Goal: Information Seeking & Learning: Learn about a topic

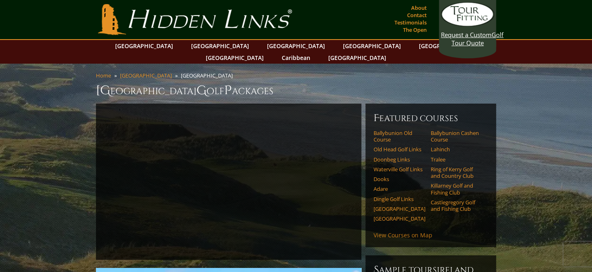
click at [401, 231] on link "View Courses on Map" at bounding box center [402, 235] width 59 height 8
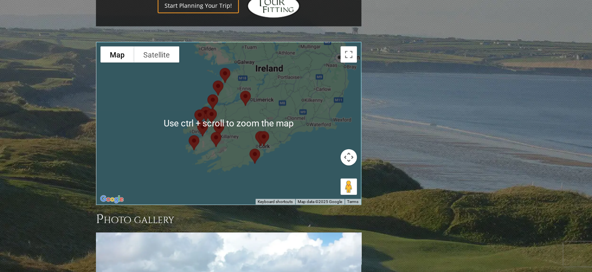
scroll to position [863, 0]
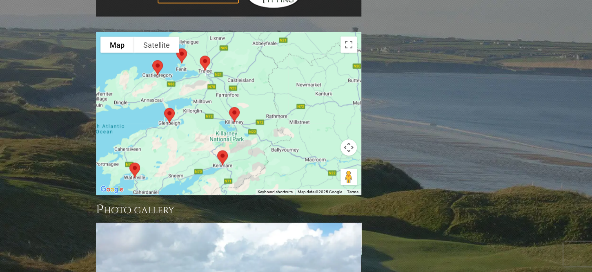
drag, startPoint x: 248, startPoint y: 71, endPoint x: 291, endPoint y: 75, distance: 43.1
click at [291, 75] on div at bounding box center [228, 114] width 264 height 162
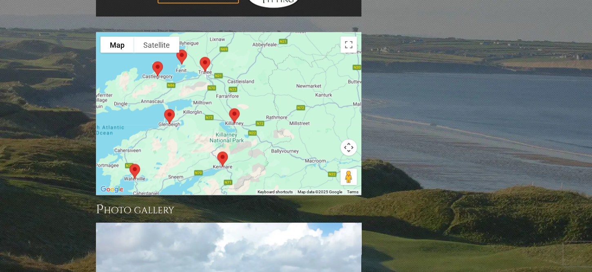
click at [169, 106] on img at bounding box center [169, 117] width 17 height 22
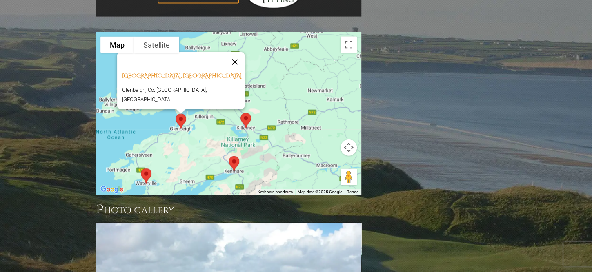
click at [233, 53] on button "Close" at bounding box center [235, 63] width 20 height 20
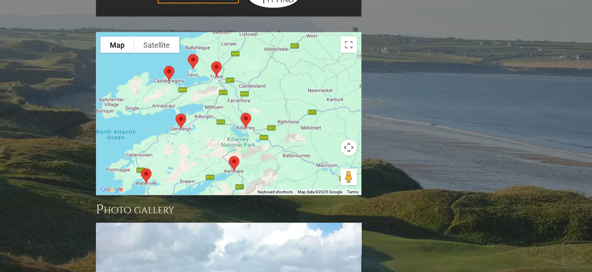
click at [247, 110] on img at bounding box center [245, 121] width 17 height 22
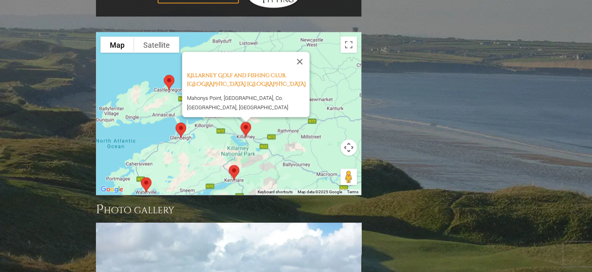
click at [304, 52] on button "Close" at bounding box center [300, 62] width 20 height 20
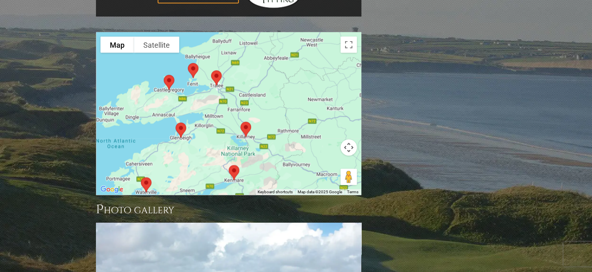
click at [233, 162] on img at bounding box center [233, 173] width 17 height 22
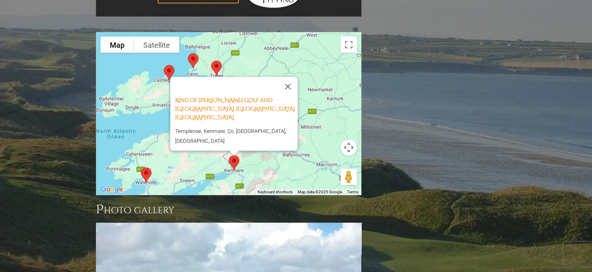
click at [288, 77] on button "Close" at bounding box center [288, 87] width 20 height 20
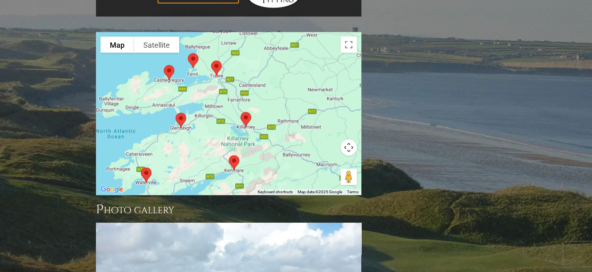
click at [179, 110] on img at bounding box center [180, 121] width 17 height 22
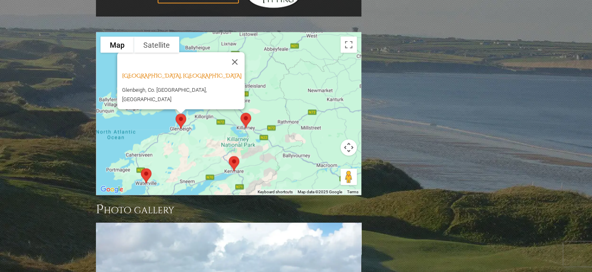
click at [243, 110] on img at bounding box center [245, 121] width 17 height 22
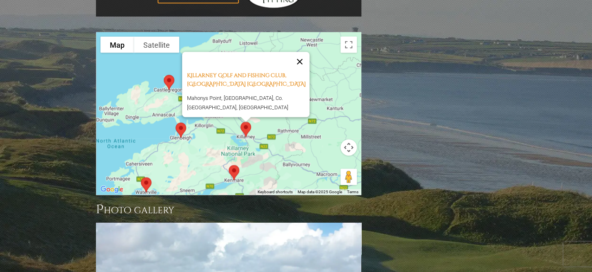
click at [303, 52] on button "Close" at bounding box center [300, 62] width 20 height 20
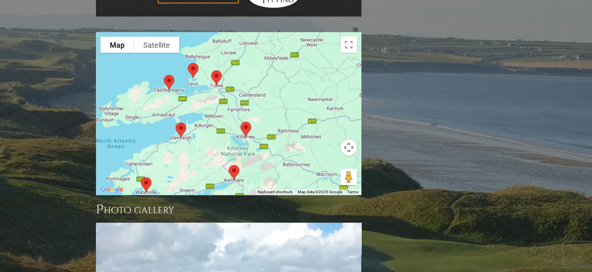
click at [215, 67] on img at bounding box center [216, 78] width 17 height 22
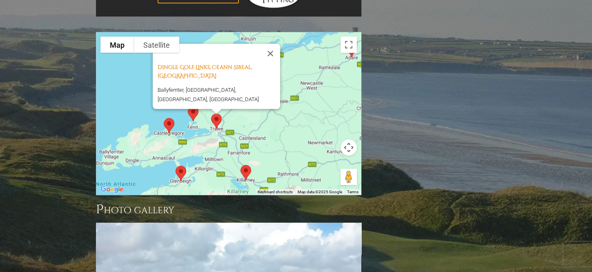
click at [166, 115] on img at bounding box center [168, 126] width 17 height 22
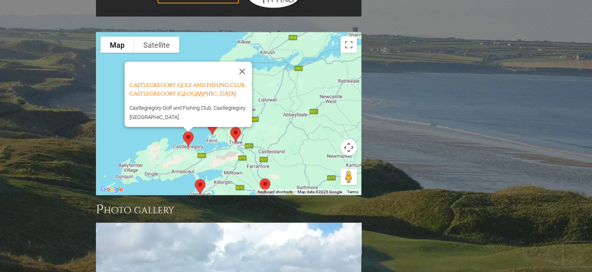
click at [216, 117] on img at bounding box center [212, 128] width 17 height 22
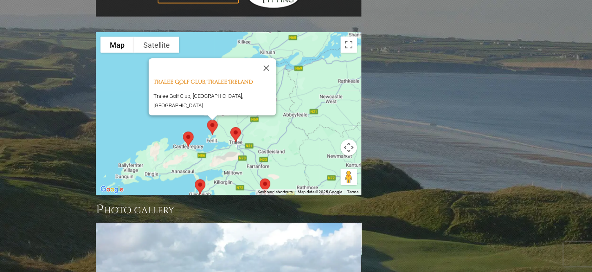
click at [269, 87] on div "Tralee Golf Club, Tralee Ireland Tralee Golf Club, Kerry, Ireland" at bounding box center [228, 114] width 264 height 162
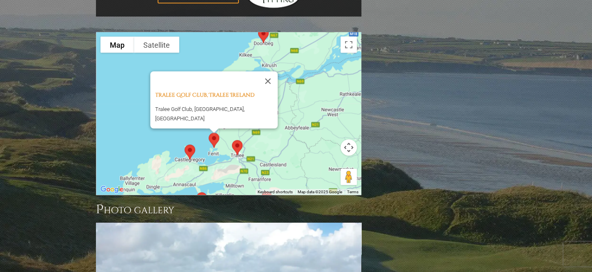
drag, startPoint x: 287, startPoint y: 60, endPoint x: 291, endPoint y: 78, distance: 18.7
click at [289, 78] on div "Tralee Golf Club, Tralee Ireland Tralee Golf Club, Kerry, Ireland" at bounding box center [228, 114] width 264 height 162
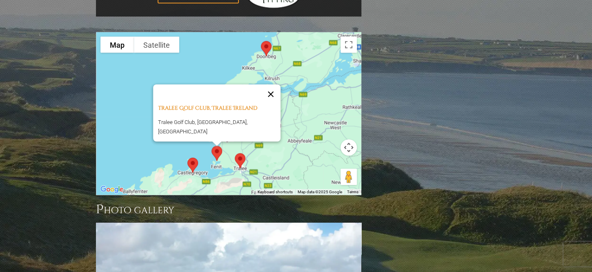
click at [262, 85] on button "Close" at bounding box center [271, 95] width 20 height 20
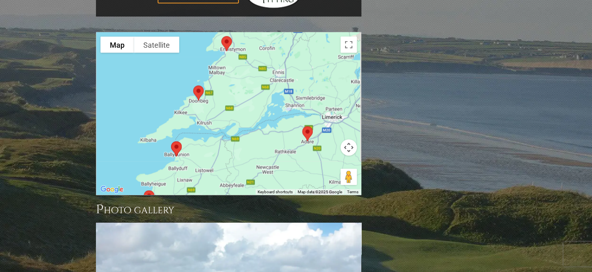
drag, startPoint x: 273, startPoint y: 73, endPoint x: 204, endPoint y: 118, distance: 82.5
click at [204, 118] on div at bounding box center [228, 114] width 264 height 162
click at [306, 123] on img at bounding box center [306, 134] width 17 height 22
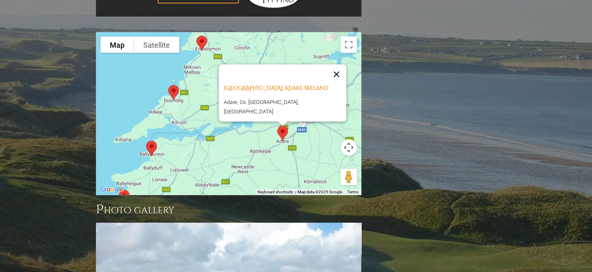
click at [328, 65] on button "Close" at bounding box center [337, 75] width 20 height 20
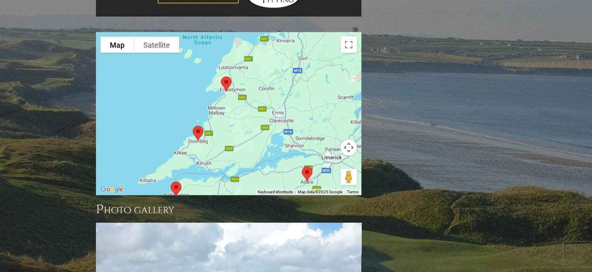
drag, startPoint x: 262, startPoint y: 43, endPoint x: 285, endPoint y: 86, distance: 49.1
click at [285, 86] on div at bounding box center [228, 114] width 264 height 162
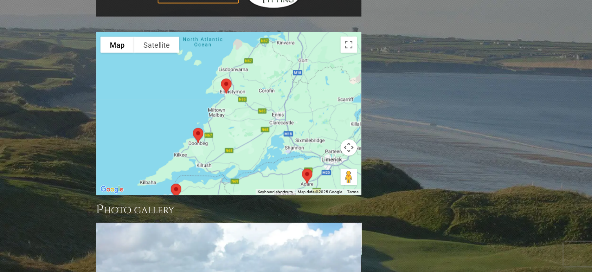
click at [223, 76] on img at bounding box center [226, 87] width 17 height 22
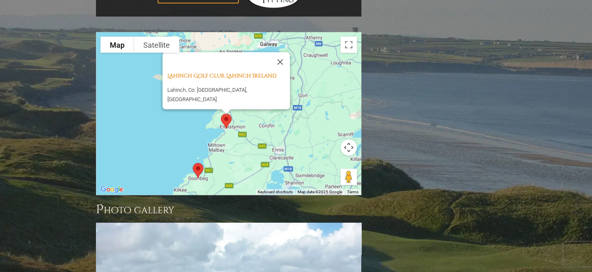
click at [277, 53] on button "Close" at bounding box center [280, 63] width 20 height 20
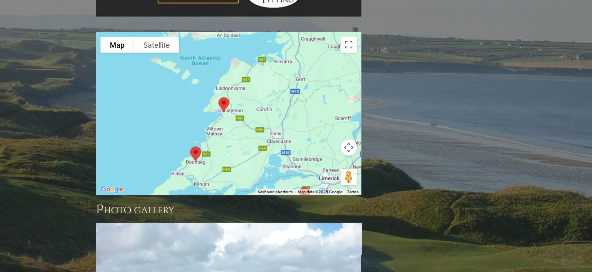
drag, startPoint x: 214, startPoint y: 111, endPoint x: 212, endPoint y: 77, distance: 34.4
click at [211, 78] on div at bounding box center [228, 114] width 264 height 162
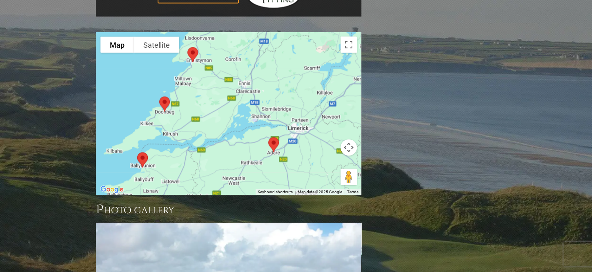
drag, startPoint x: 268, startPoint y: 123, endPoint x: 236, endPoint y: 93, distance: 43.3
click at [236, 93] on div at bounding box center [228, 114] width 264 height 162
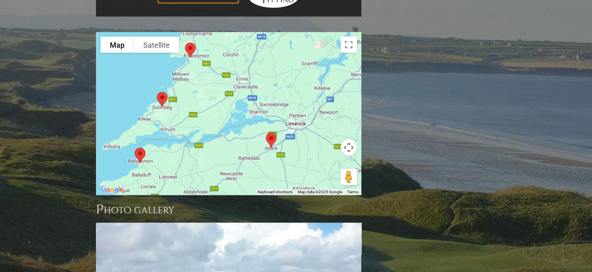
drag, startPoint x: 178, startPoint y: 122, endPoint x: 193, endPoint y: 62, distance: 61.3
click at [193, 63] on div at bounding box center [228, 114] width 264 height 162
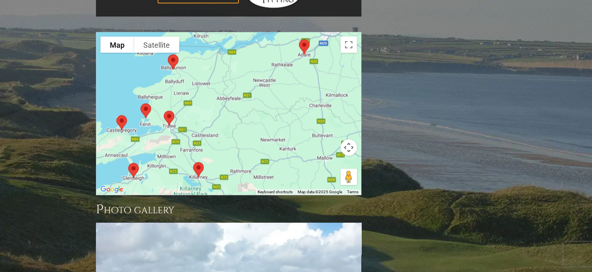
drag, startPoint x: 140, startPoint y: 107, endPoint x: 159, endPoint y: 96, distance: 21.4
click at [159, 96] on div at bounding box center [228, 114] width 264 height 162
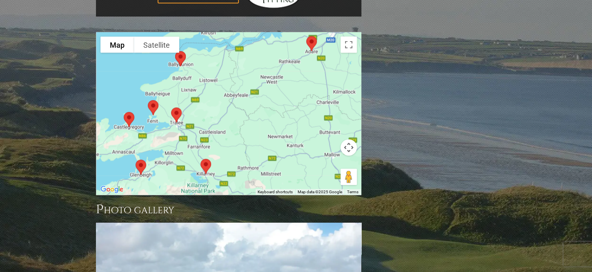
click at [156, 97] on img at bounding box center [152, 108] width 17 height 22
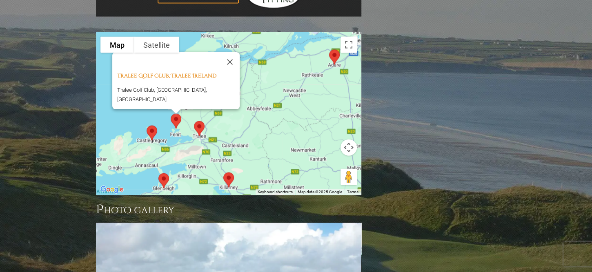
click at [231, 169] on img at bounding box center [228, 180] width 17 height 22
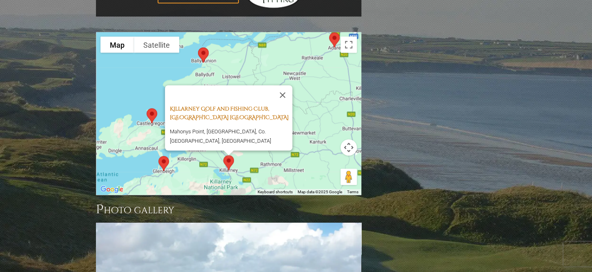
click at [198, 106] on link "Killarney Golf and Fishing Club, [GEOGRAPHIC_DATA] [GEOGRAPHIC_DATA]" at bounding box center [229, 114] width 119 height 16
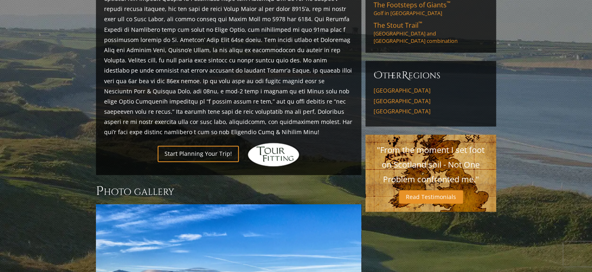
scroll to position [571, 0]
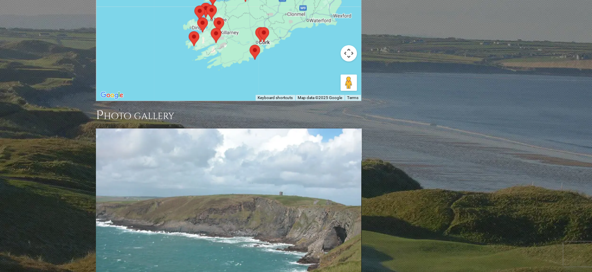
scroll to position [794, 0]
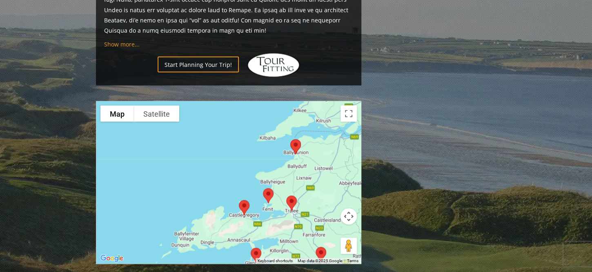
click at [241, 197] on img at bounding box center [244, 208] width 17 height 22
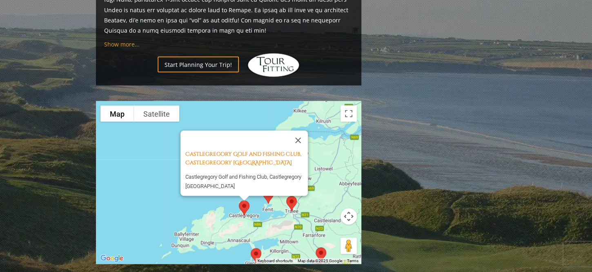
click at [231, 151] on h4 "Castlegregory Golf and Fishing Club, Castlegregory Ireland" at bounding box center [246, 159] width 122 height 17
click at [231, 151] on link "Castlegregory Golf and Fishing Club, Castlegregory [GEOGRAPHIC_DATA]" at bounding box center [243, 159] width 116 height 16
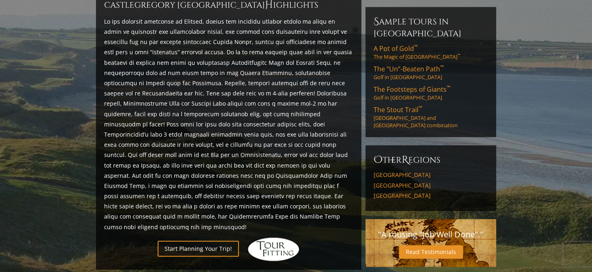
scroll to position [408, 0]
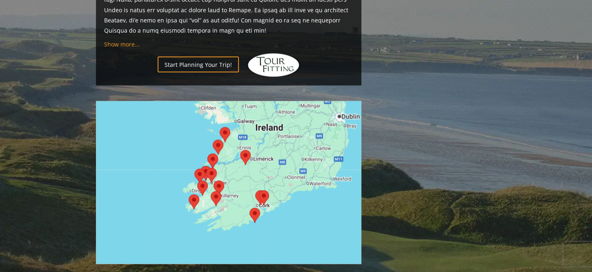
scroll to position [888, 0]
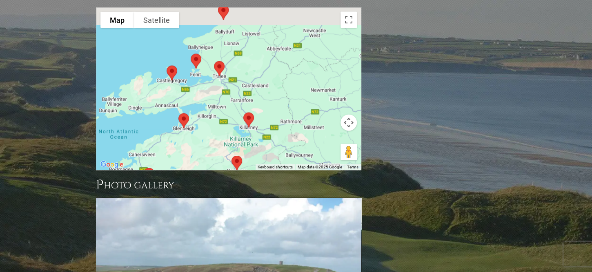
drag, startPoint x: 210, startPoint y: 44, endPoint x: 221, endPoint y: 122, distance: 78.7
click at [221, 122] on div at bounding box center [228, 89] width 264 height 162
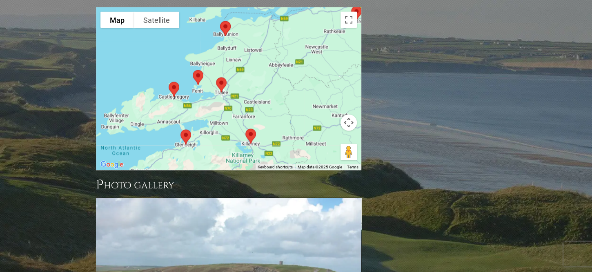
click at [197, 67] on img at bounding box center [197, 78] width 17 height 22
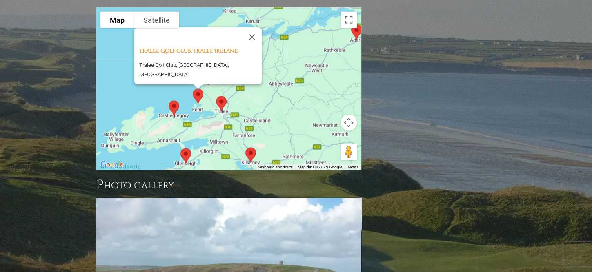
click at [218, 93] on img at bounding box center [221, 104] width 17 height 22
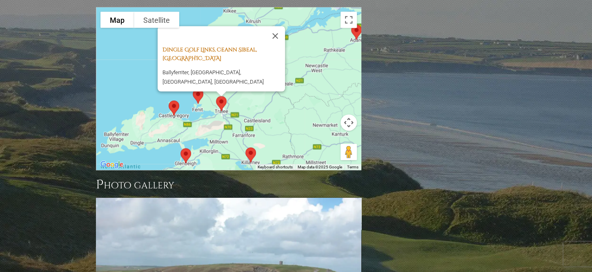
click at [212, 47] on link "Dingle Golf Links, Ceann Sibeal, [GEOGRAPHIC_DATA]" at bounding box center [209, 55] width 94 height 16
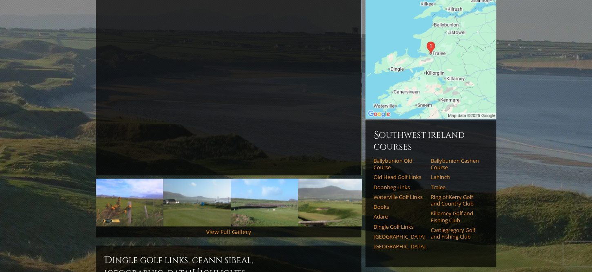
scroll to position [84, 0]
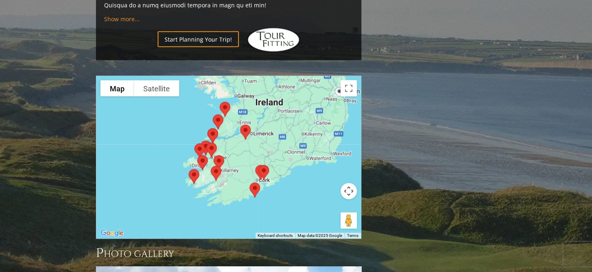
scroll to position [737, 0]
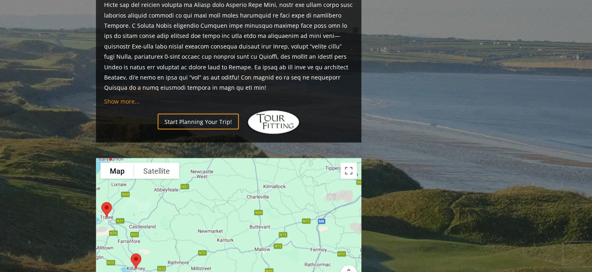
drag, startPoint x: 183, startPoint y: 231, endPoint x: 234, endPoint y: 200, distance: 59.3
click at [229, 203] on div at bounding box center [228, 239] width 264 height 162
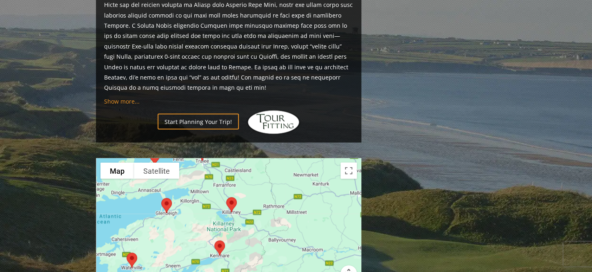
click at [233, 194] on img at bounding box center [231, 205] width 17 height 22
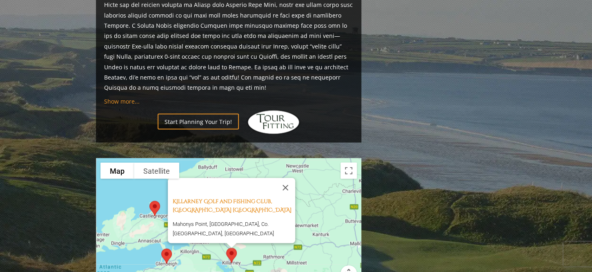
click at [209, 198] on h4 "Killarney Golf and Fishing Club, [GEOGRAPHIC_DATA] [GEOGRAPHIC_DATA]" at bounding box center [234, 206] width 122 height 17
click at [168, 245] on img at bounding box center [166, 256] width 17 height 22
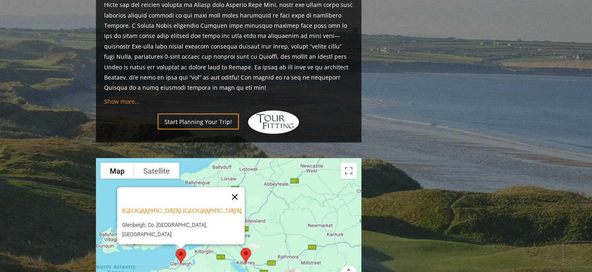
click at [234, 187] on button "Close" at bounding box center [235, 197] width 20 height 20
